Goal: Find specific page/section: Find specific page/section

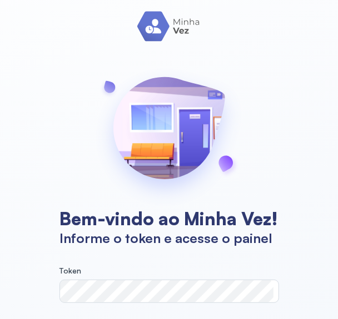
click at [180, 310] on form "Token" at bounding box center [169, 289] width 218 height 45
